Goal: Transaction & Acquisition: Purchase product/service

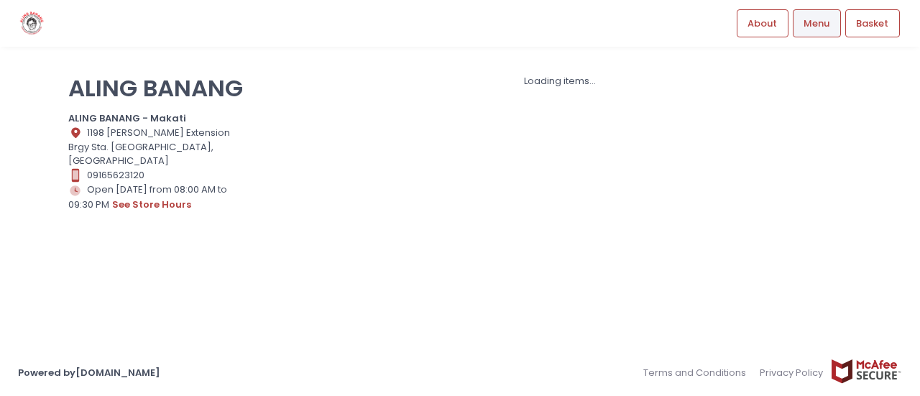
click at [814, 17] on span "Menu" at bounding box center [817, 24] width 26 height 14
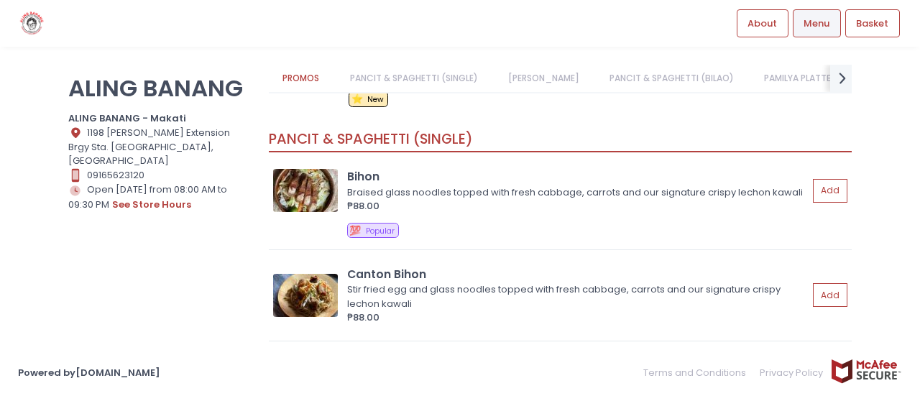
scroll to position [144, 0]
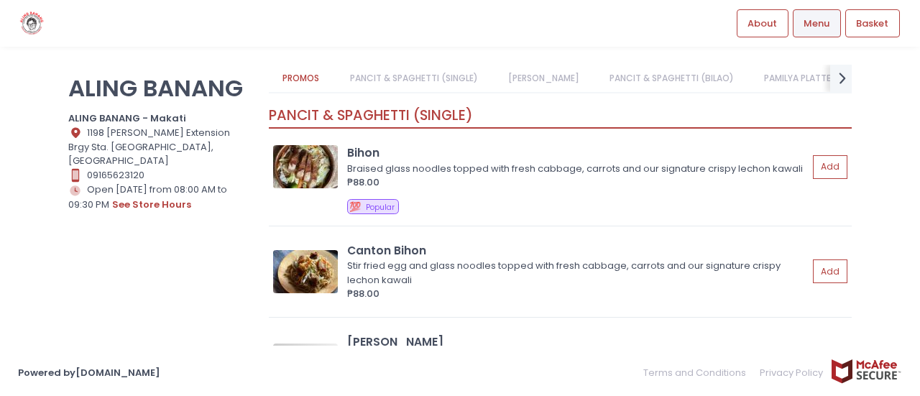
click at [438, 70] on link "PANCIT & SPAGHETTI (SINGLE)" at bounding box center [414, 78] width 156 height 27
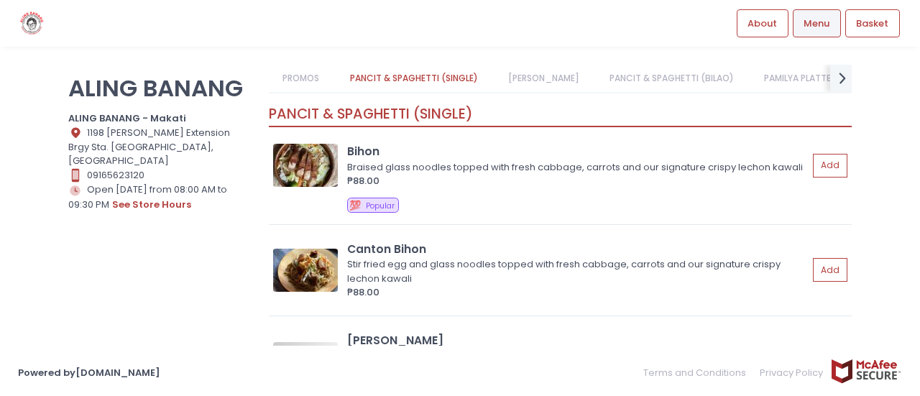
click at [548, 76] on link "[PERSON_NAME]" at bounding box center [543, 78] width 99 height 27
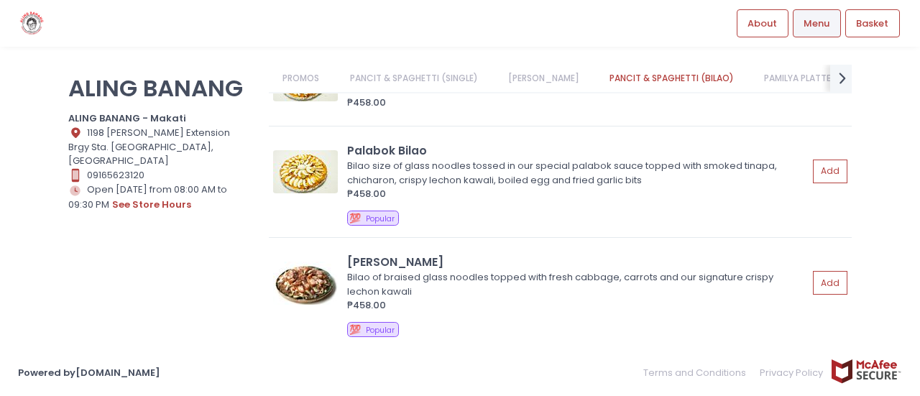
scroll to position [1586, 0]
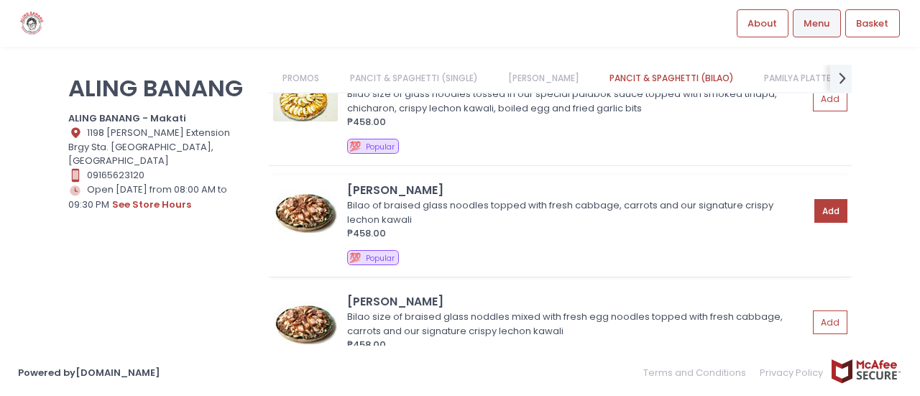
click at [814, 199] on button "Add" at bounding box center [830, 211] width 33 height 24
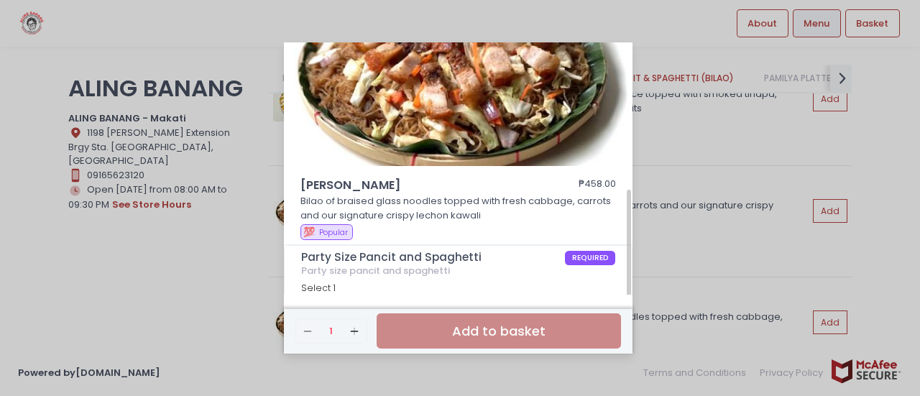
scroll to position [132, 0]
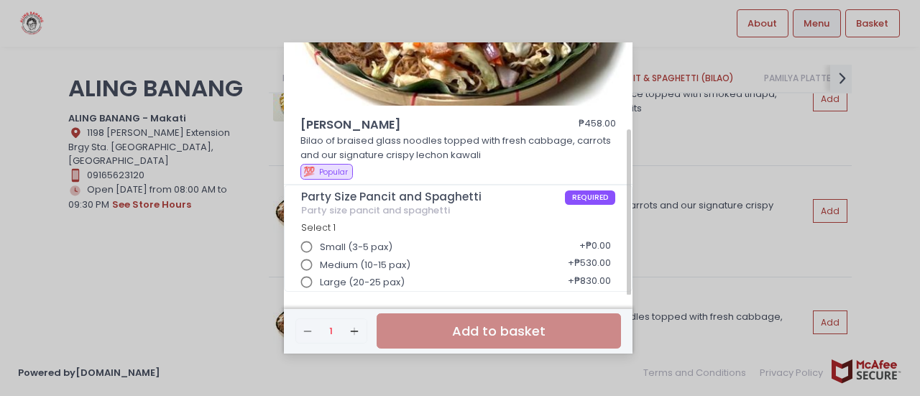
click at [307, 266] on input "Medium (10-15 pax)" at bounding box center [306, 265] width 27 height 27
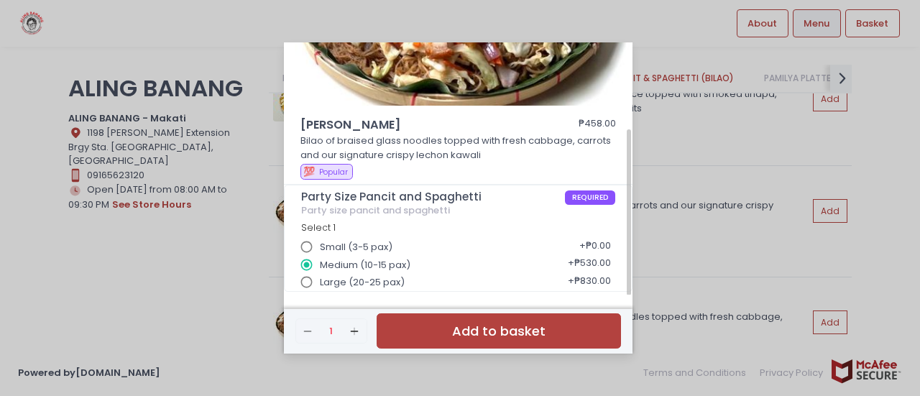
click at [305, 281] on input "Large (20-25 pax)" at bounding box center [306, 282] width 27 height 27
radio input "true"
drag, startPoint x: 612, startPoint y: 297, endPoint x: 599, endPoint y: 310, distance: 17.8
click at [612, 298] on div "Remove Created with Sketch. 1 Add Created with Sketch. Add to basket" at bounding box center [458, 324] width 349 height 58
click at [309, 269] on input "Large (20-25 pax)" at bounding box center [306, 282] width 27 height 27
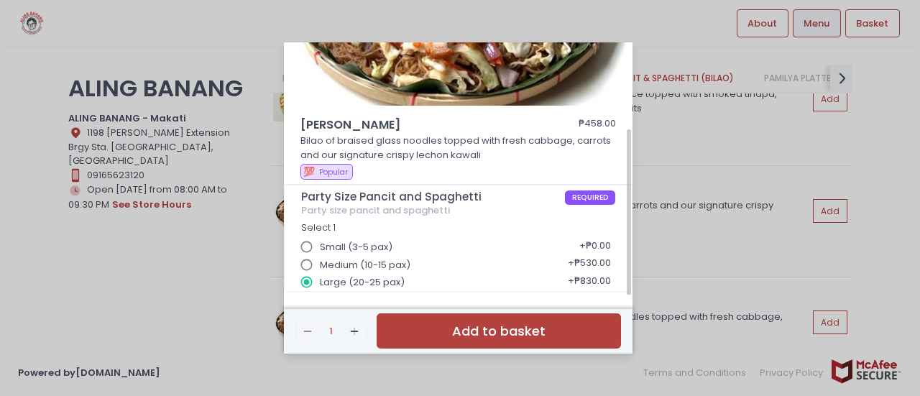
click at [309, 265] on input "Medium (10-15 pax)" at bounding box center [306, 265] width 27 height 27
radio input "true"
radio input "false"
click at [473, 319] on button "Add to basket" at bounding box center [499, 330] width 244 height 35
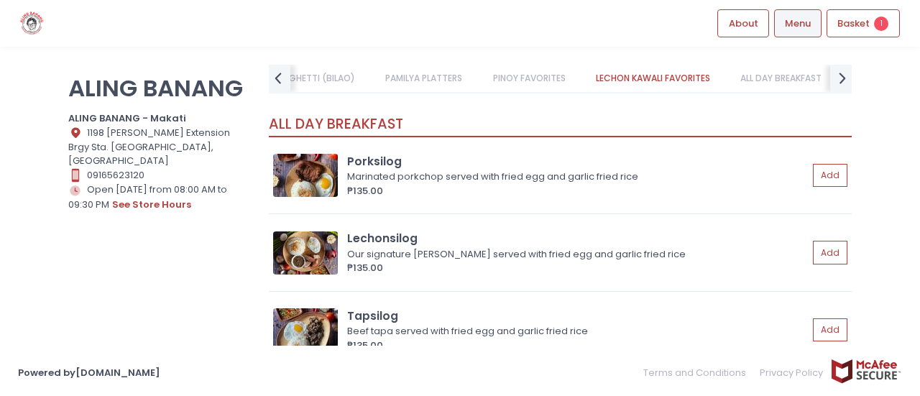
scroll to position [3527, 0]
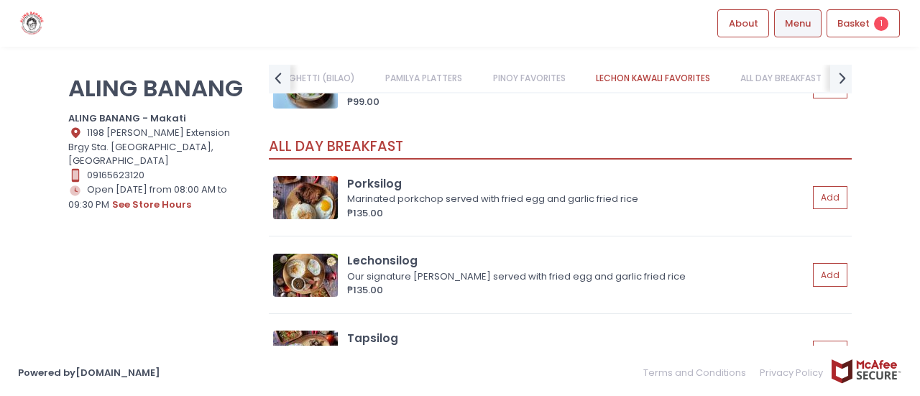
click at [234, 278] on div "ALING BANANG ALING BANANG - [GEOGRAPHIC_DATA] Location Created with Sketch. [ST…" at bounding box center [160, 191] width 201 height 252
click at [232, 269] on div "ALING BANANG ALING BANANG - [GEOGRAPHIC_DATA] Location Created with Sketch. [ST…" at bounding box center [160, 191] width 201 height 252
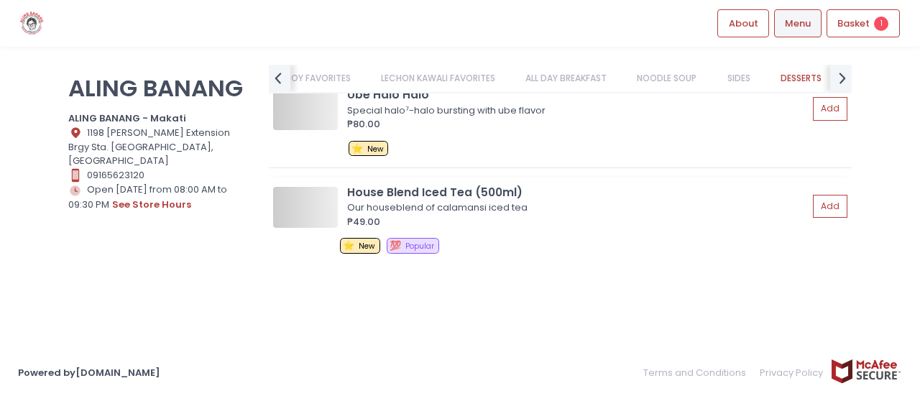
scroll to position [0, 676]
